Goal: Task Accomplishment & Management: Manage account settings

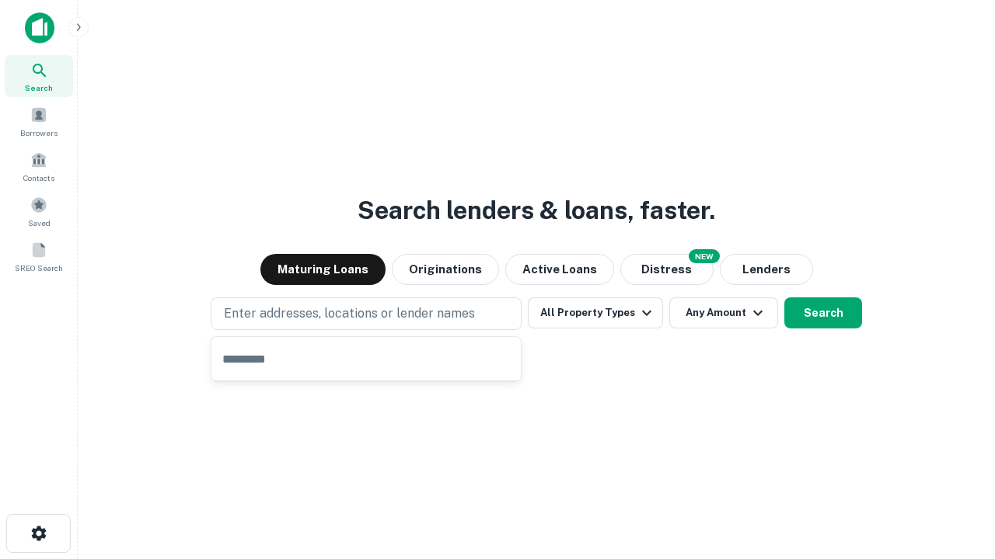
type input "**********"
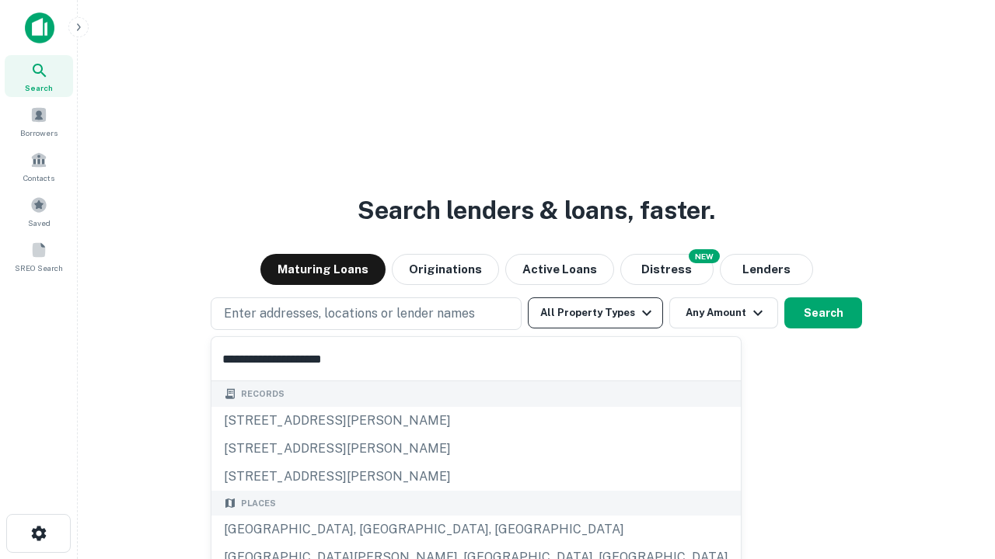
click at [595, 313] on button "All Property Types" at bounding box center [595, 313] width 135 height 31
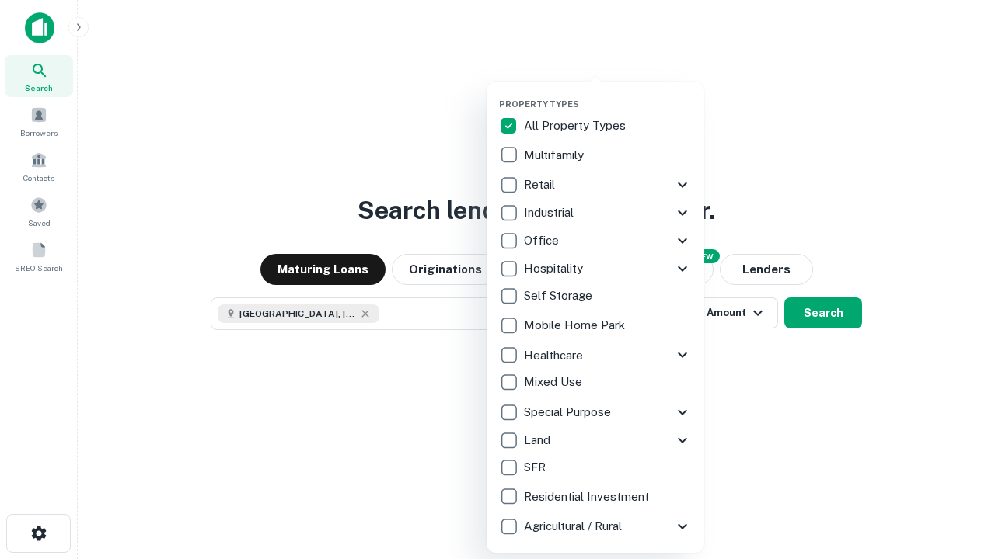
click at [608, 94] on button "button" at bounding box center [608, 94] width 218 height 1
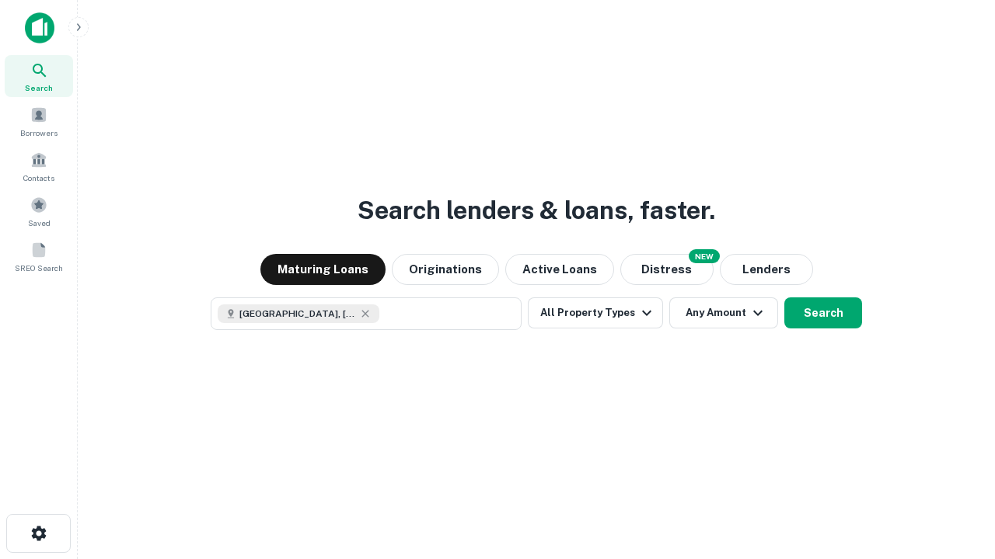
scroll to position [25, 0]
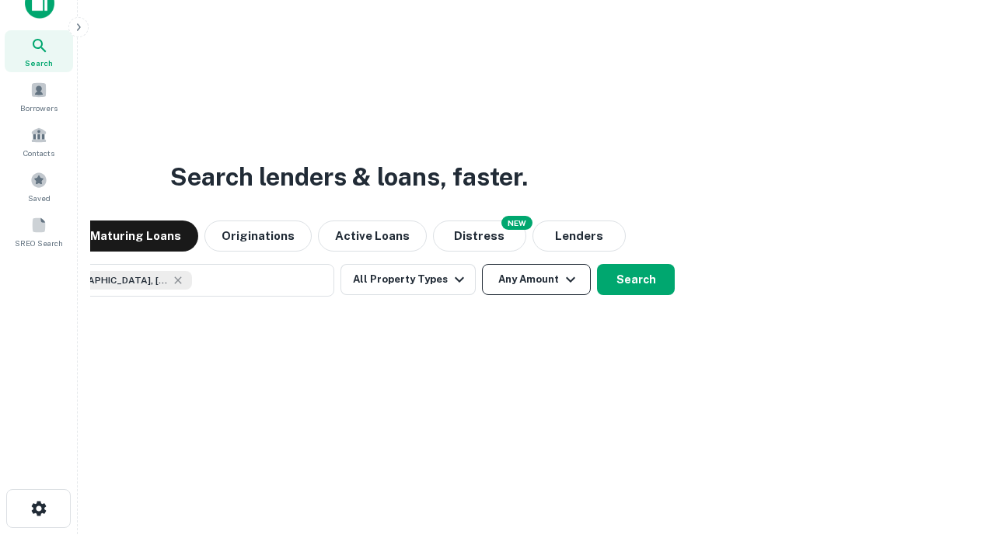
click at [482, 264] on button "Any Amount" at bounding box center [536, 279] width 109 height 31
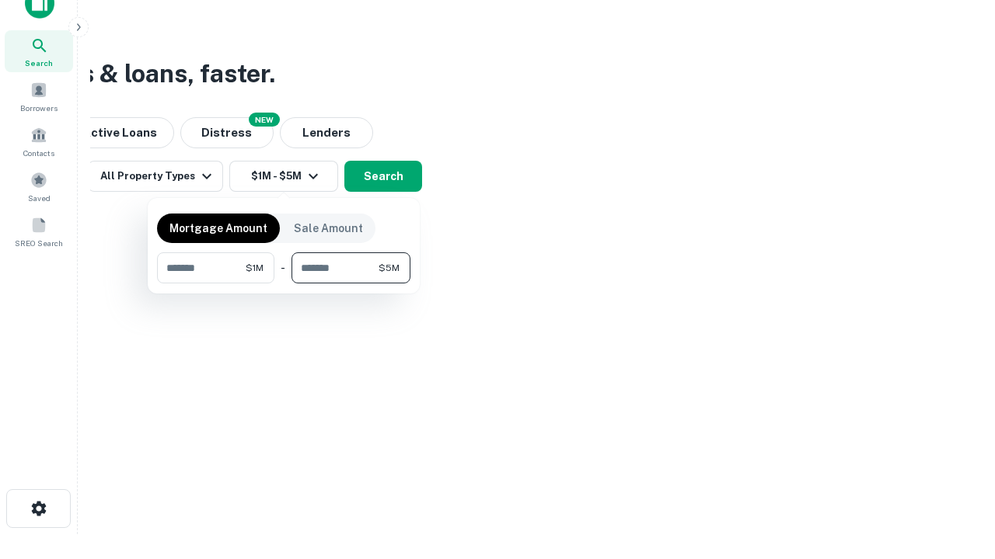
type input "*******"
click at [284, 284] on button "button" at bounding box center [283, 284] width 253 height 1
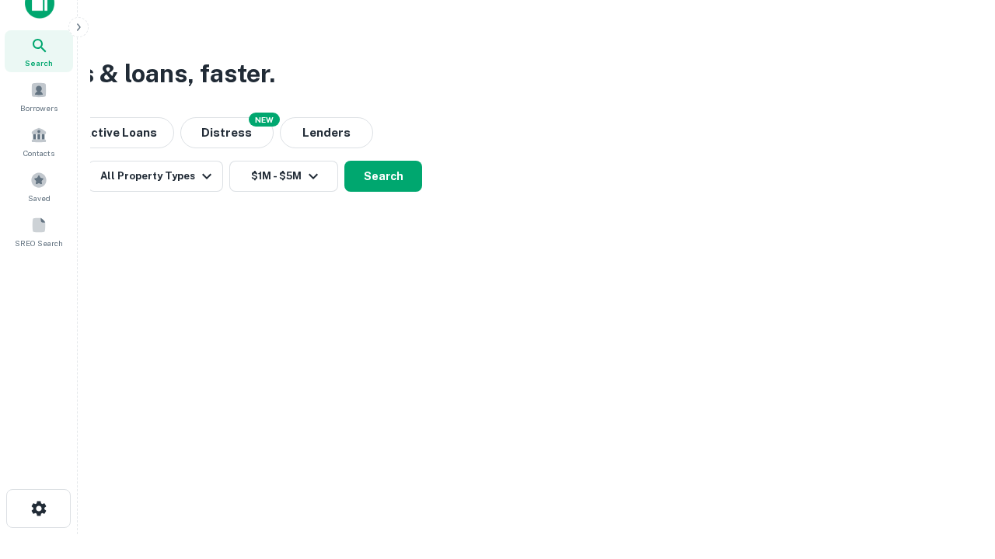
scroll to position [25, 0]
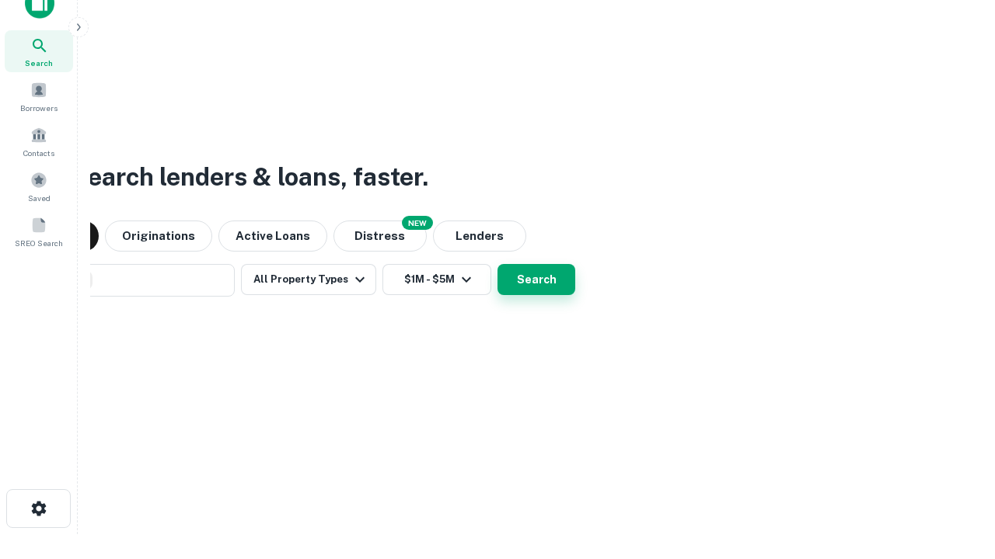
click at [497, 264] on button "Search" at bounding box center [536, 279] width 78 height 31
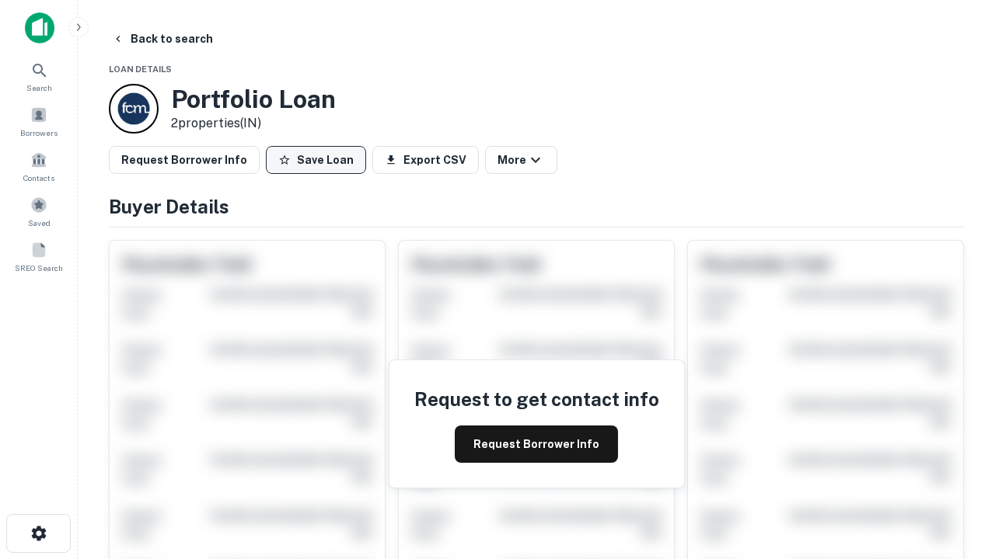
click at [315, 160] on button "Save Loan" at bounding box center [316, 160] width 100 height 28
click at [319, 160] on button "Loan Saved" at bounding box center [319, 160] width 107 height 28
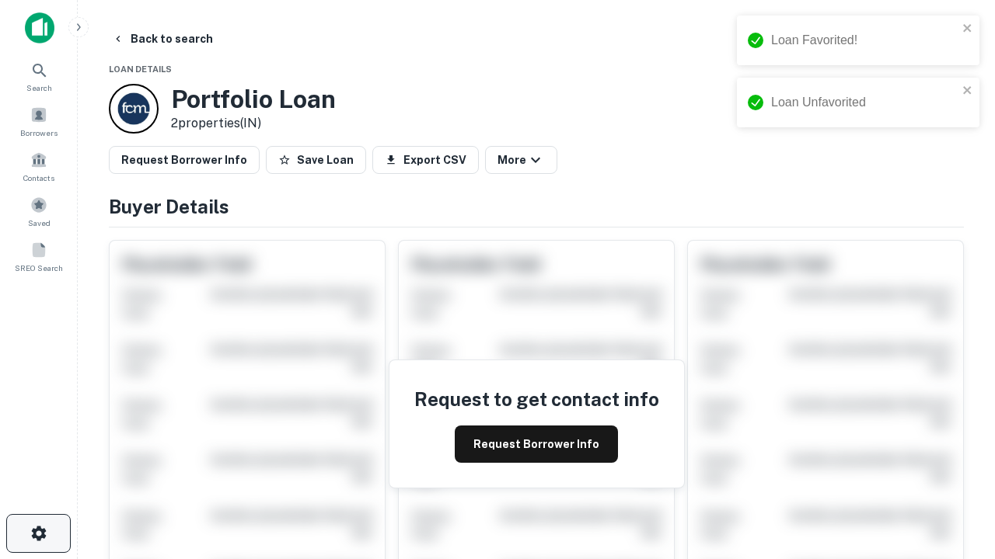
click at [38, 534] on icon "button" at bounding box center [39, 533] width 19 height 19
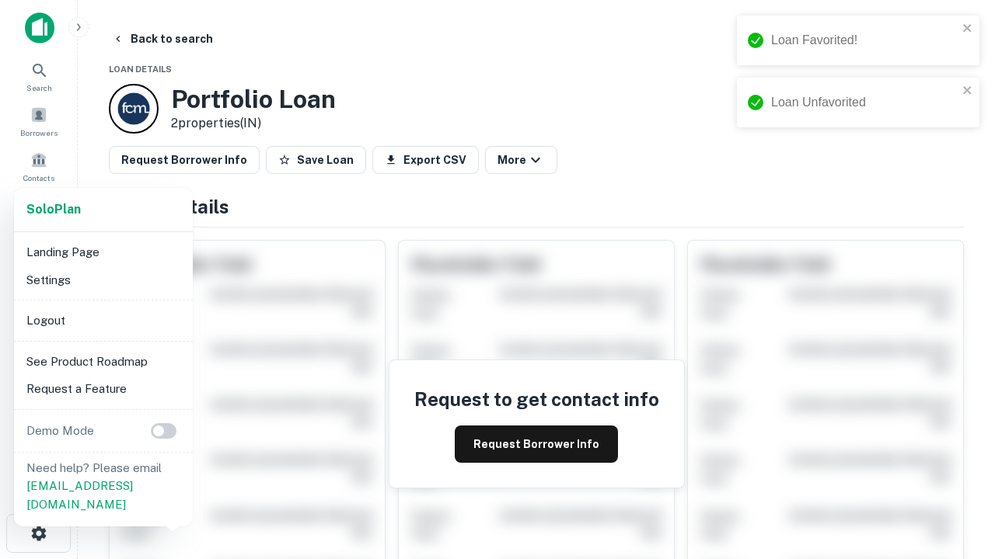
click at [103, 320] on li "Logout" at bounding box center [103, 321] width 166 height 28
